Goal: Navigation & Orientation: Find specific page/section

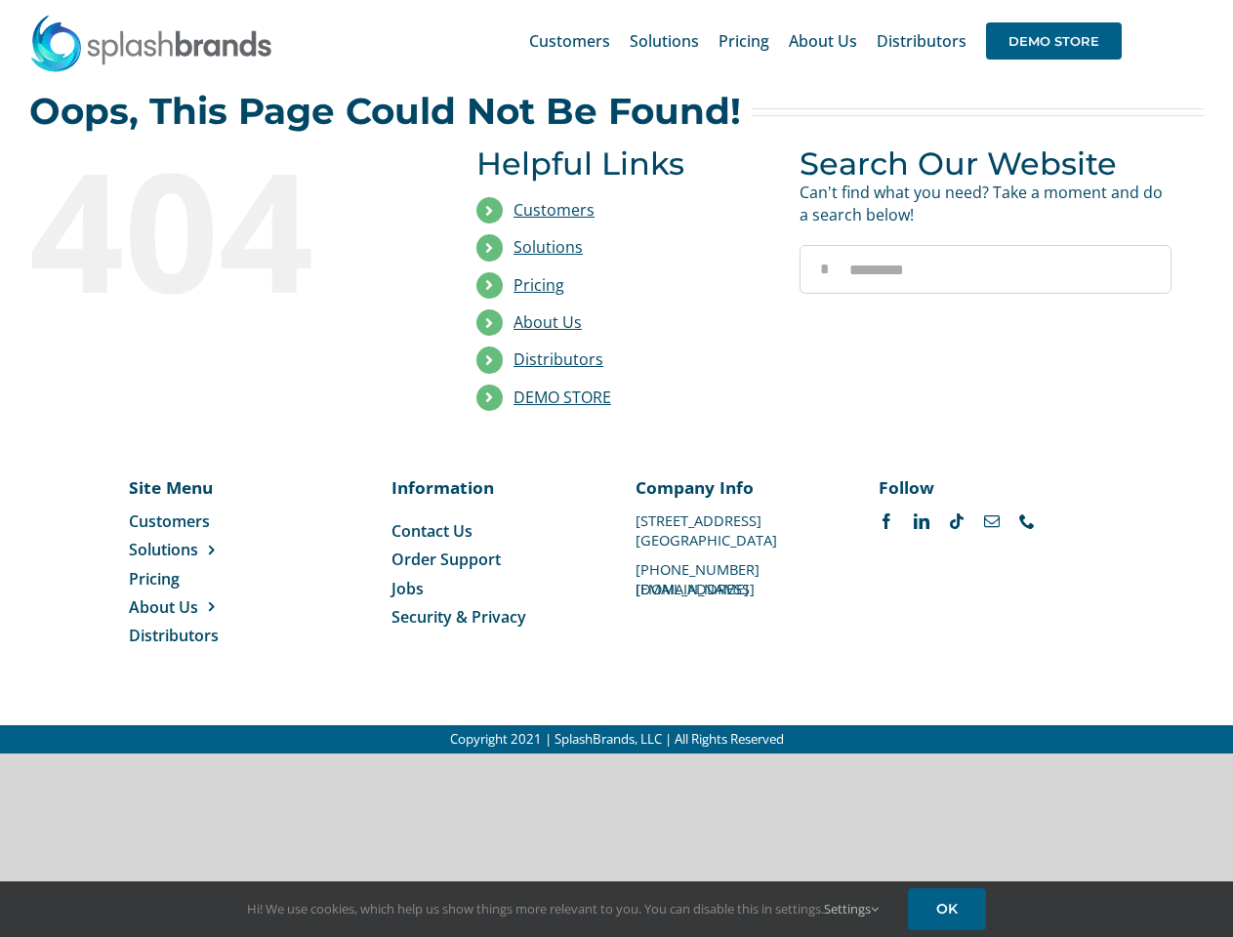
click at [616, 377] on li "Distributors" at bounding box center [623, 360] width 294 height 37
click at [1114, 0] on div "Search for: * Customers Solutions Stores New Hire Kits Manufacturing Store Mark…" at bounding box center [616, 41] width 1174 height 82
click at [1053, 41] on span "DEMO STORE" at bounding box center [1054, 40] width 136 height 37
click at [562, 397] on link "DEMO STORE" at bounding box center [562, 397] width 98 height 21
click at [194, 550] on span "Solutions" at bounding box center [163, 549] width 69 height 21
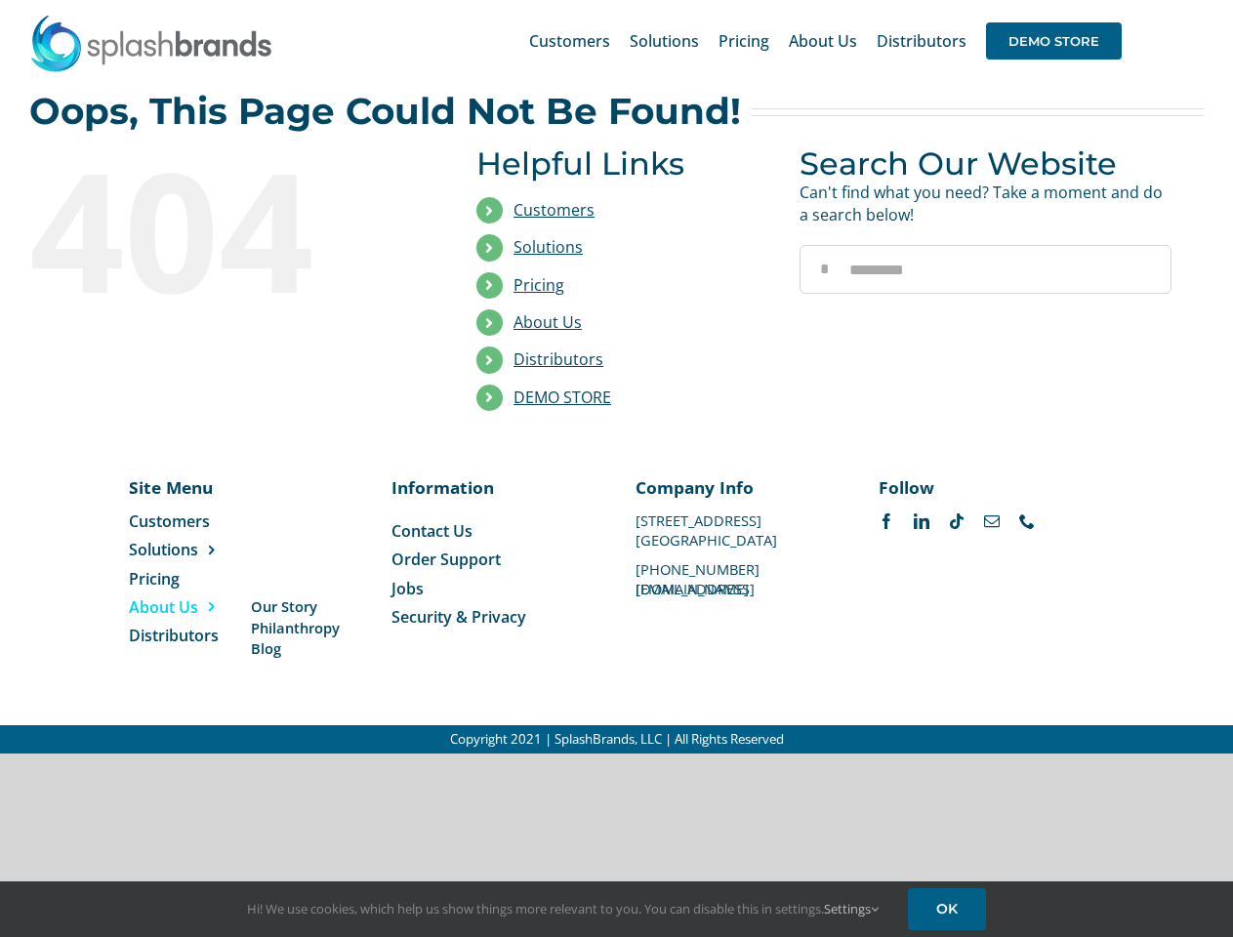
click at [194, 607] on span "About Us" at bounding box center [163, 606] width 69 height 21
click at [852, 909] on link "Settings" at bounding box center [851, 909] width 55 height 18
